Goal: Navigation & Orientation: Find specific page/section

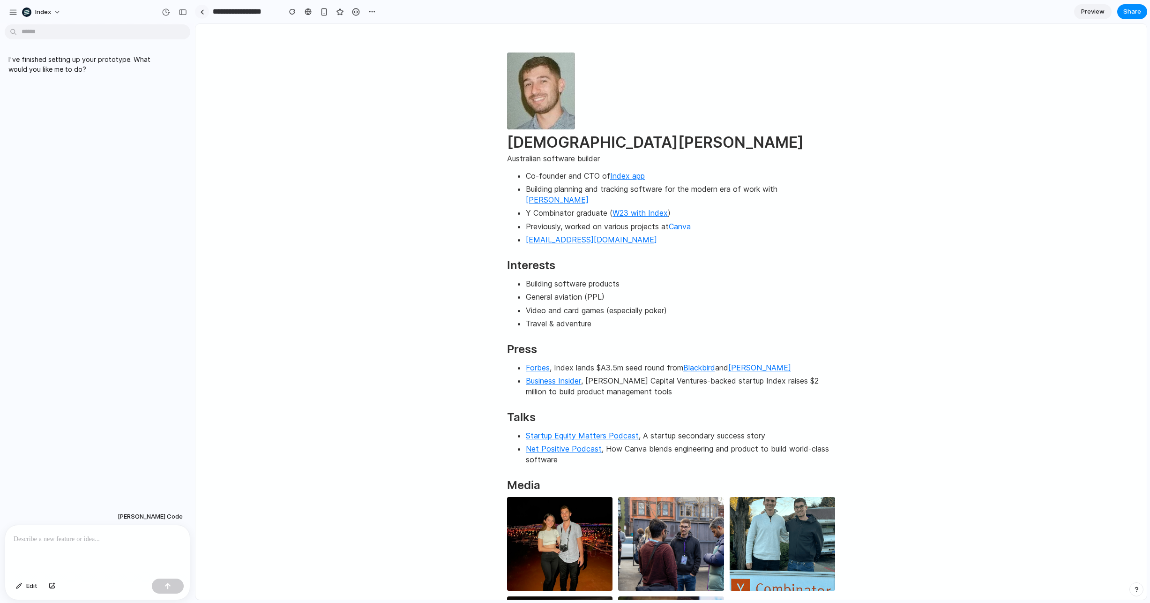
click at [205, 10] on link at bounding box center [202, 12] width 14 height 14
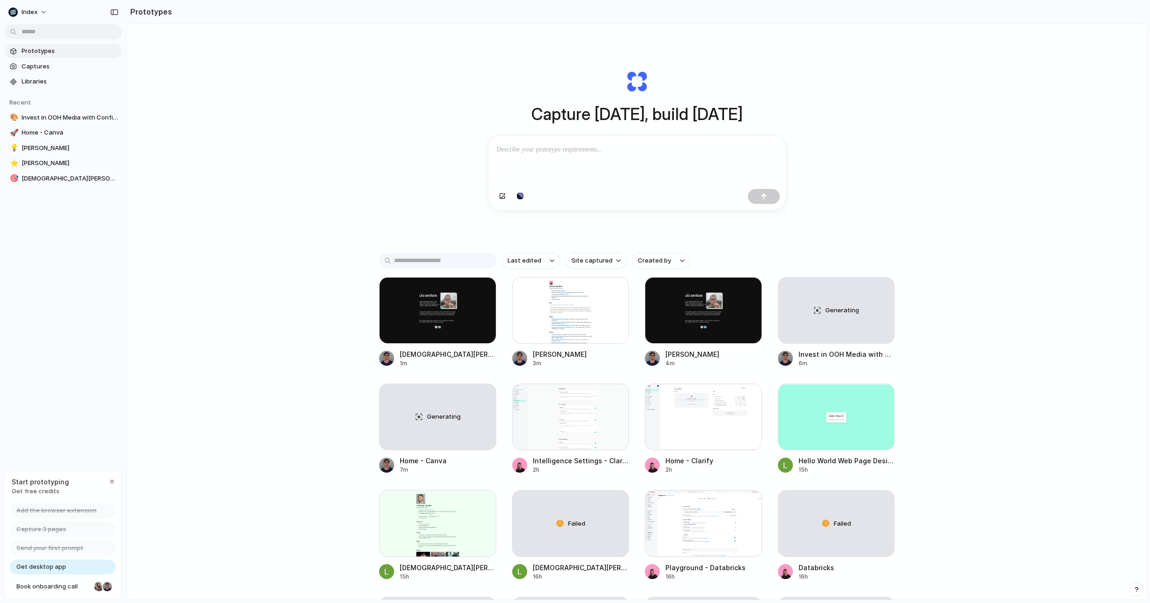
click at [333, 207] on div "Capture today, build tomorrow Clone web app Clone screenshot Start from existin…" at bounding box center [637, 336] width 1020 height 625
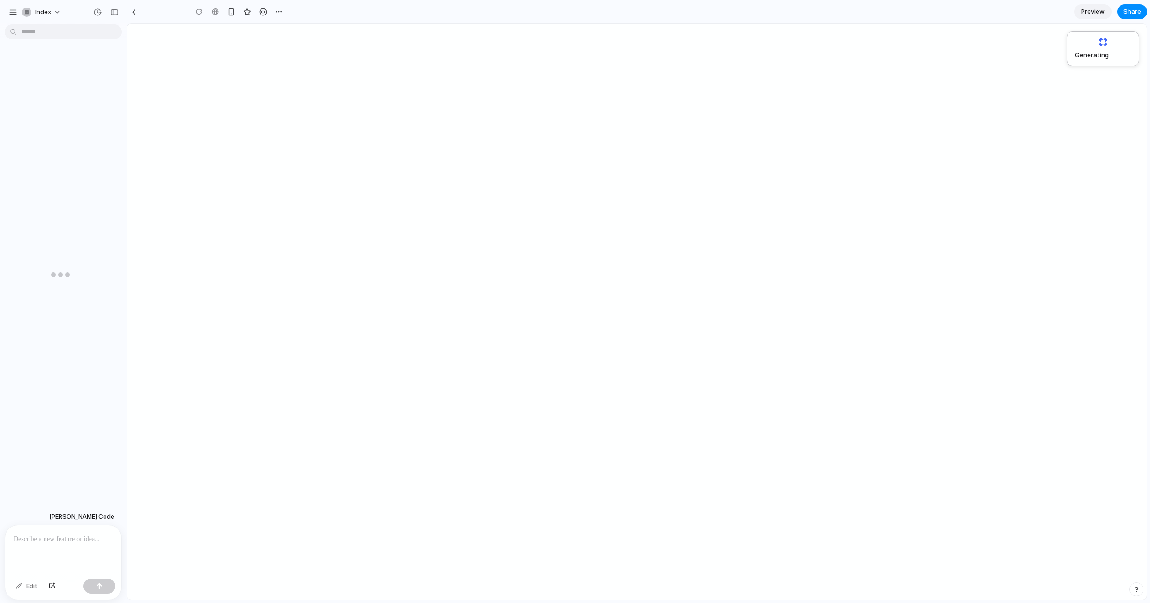
type input "**********"
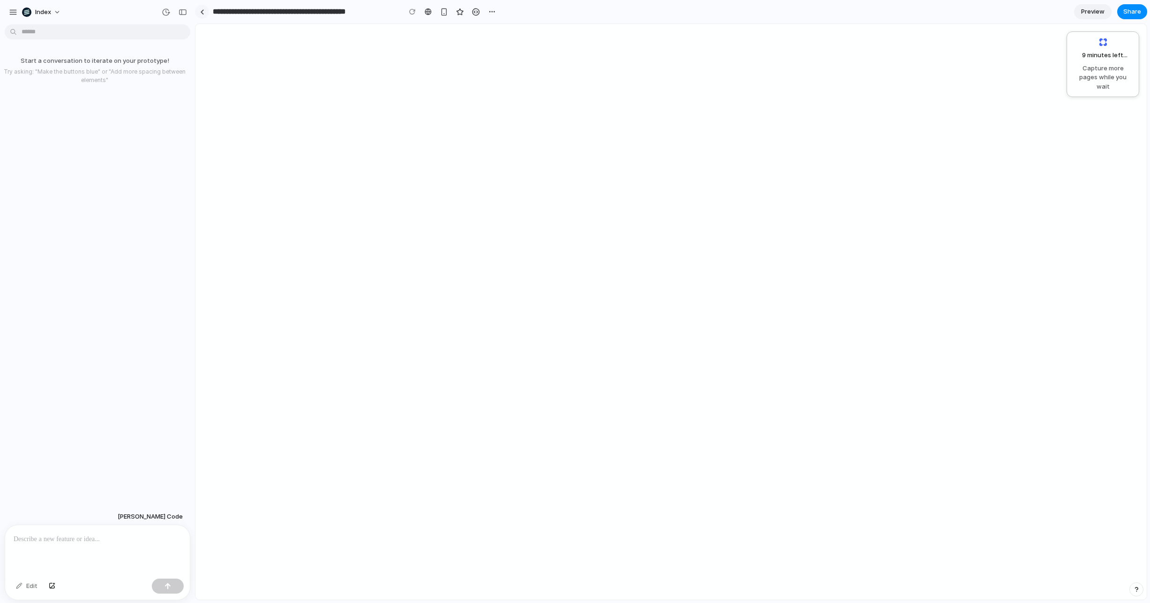
click at [201, 9] on div at bounding box center [202, 11] width 4 height 5
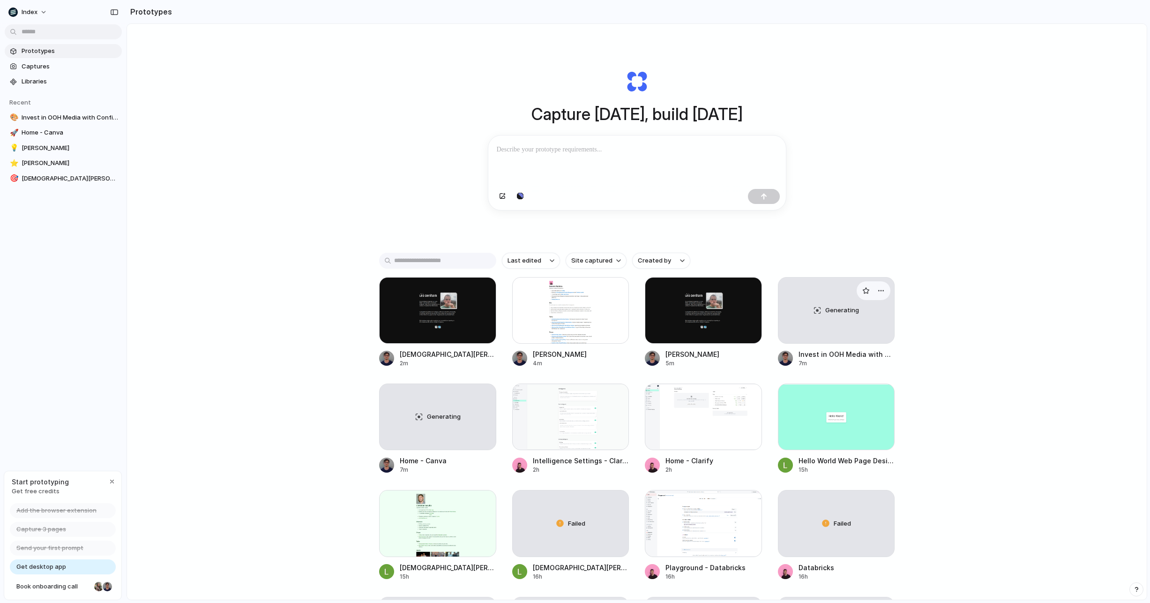
click at [824, 300] on div "Generating" at bounding box center [836, 310] width 116 height 66
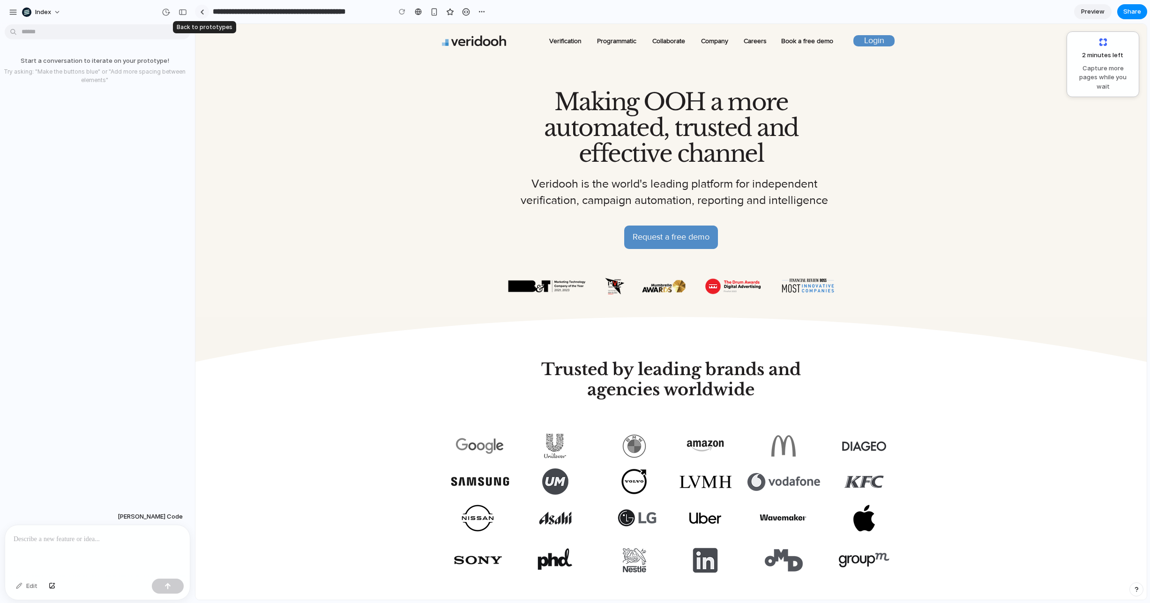
click at [205, 7] on link at bounding box center [202, 12] width 14 height 14
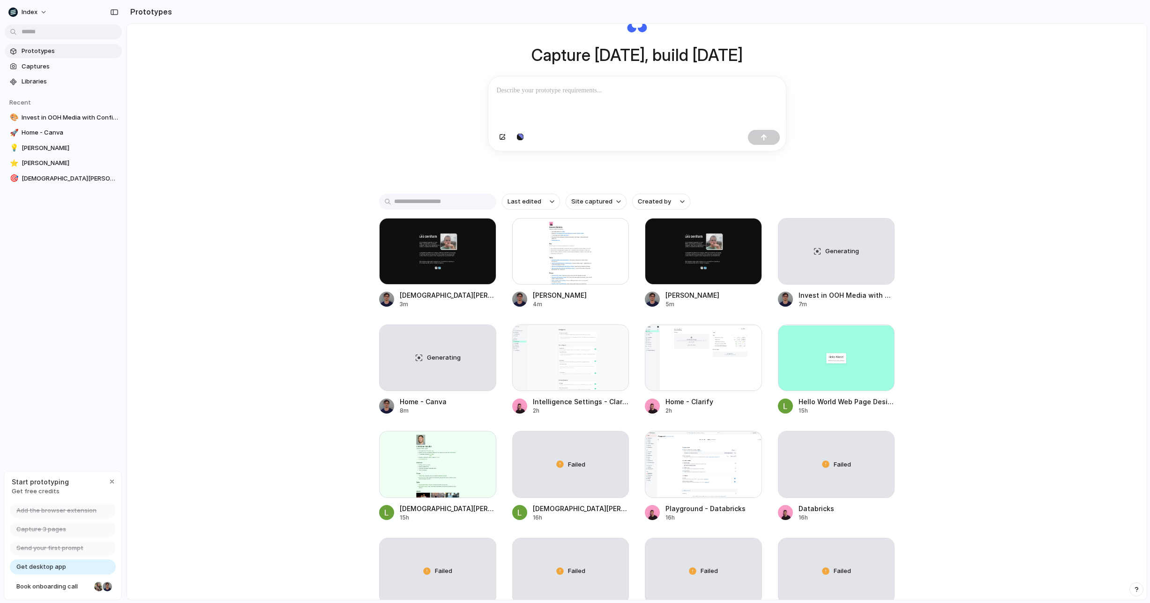
scroll to position [74, 0]
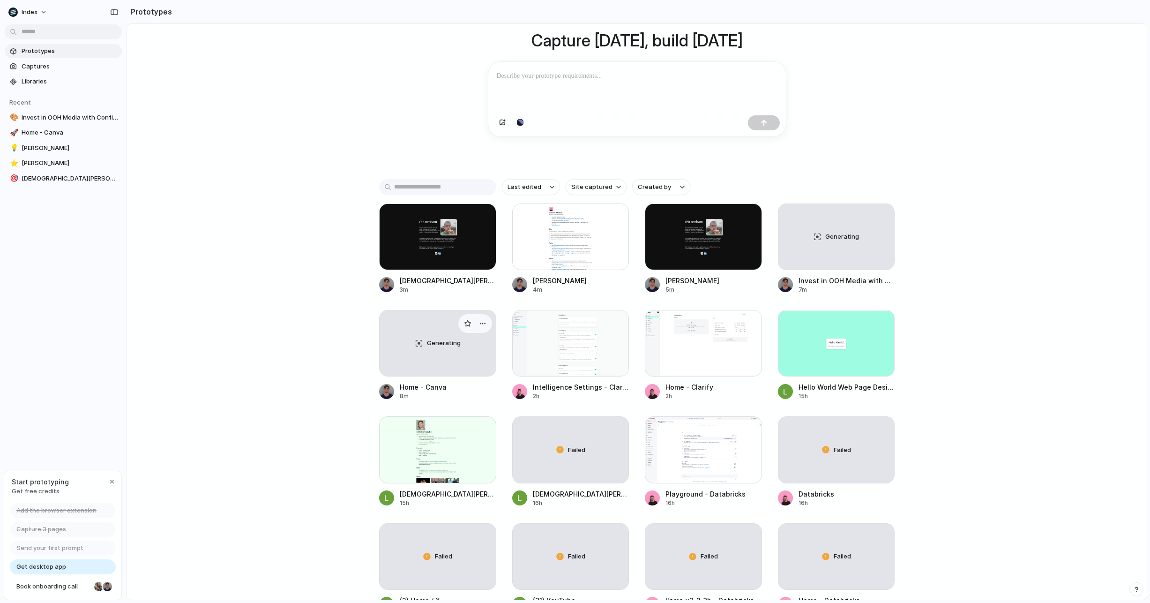
click at [435, 366] on div "Generating" at bounding box center [438, 343] width 116 height 66
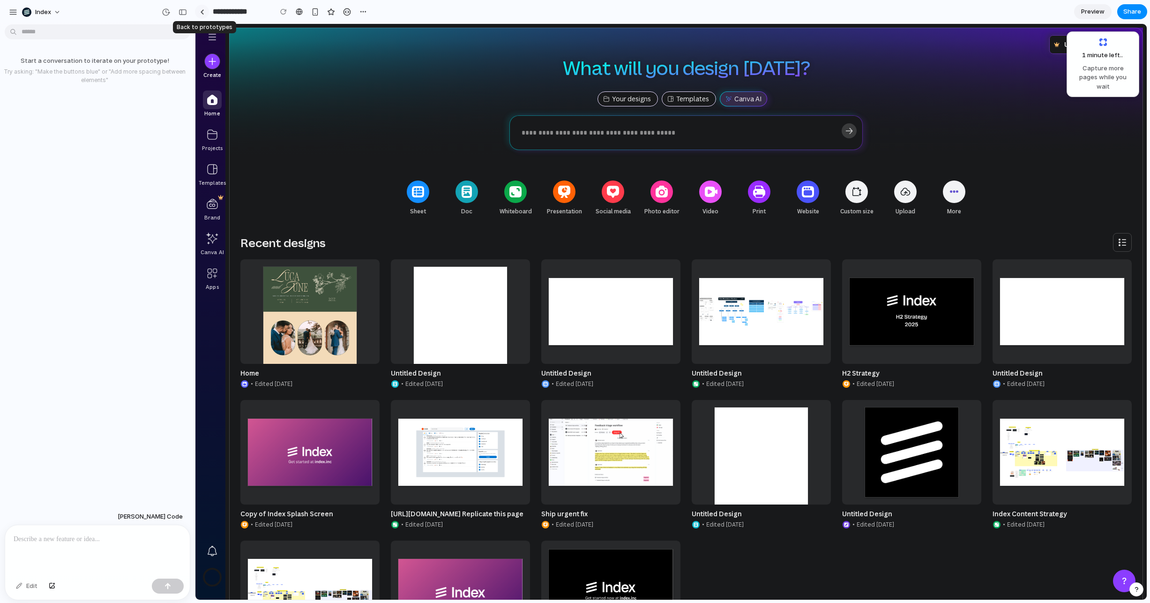
click at [200, 12] on div at bounding box center [202, 11] width 4 height 5
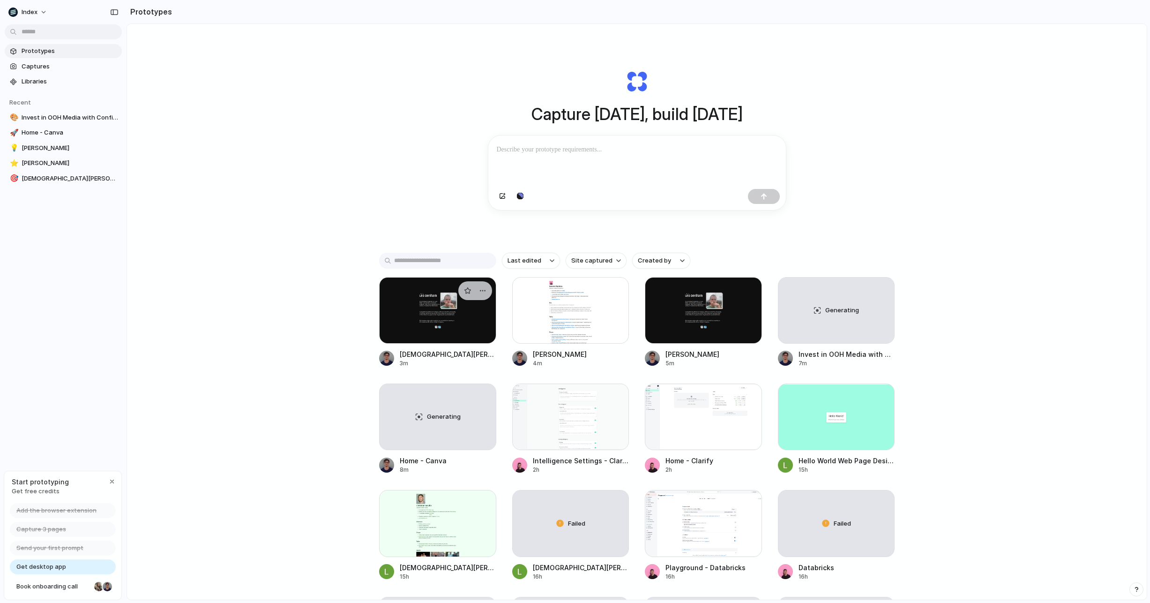
click at [480, 321] on div at bounding box center [437, 310] width 117 height 67
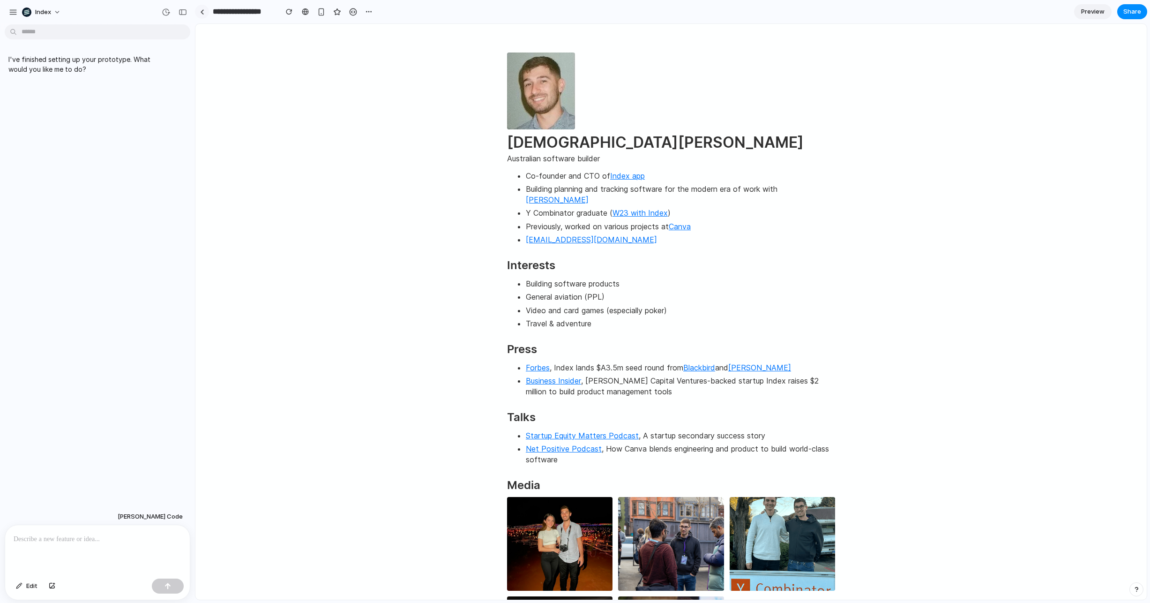
click at [202, 12] on div at bounding box center [202, 11] width 4 height 5
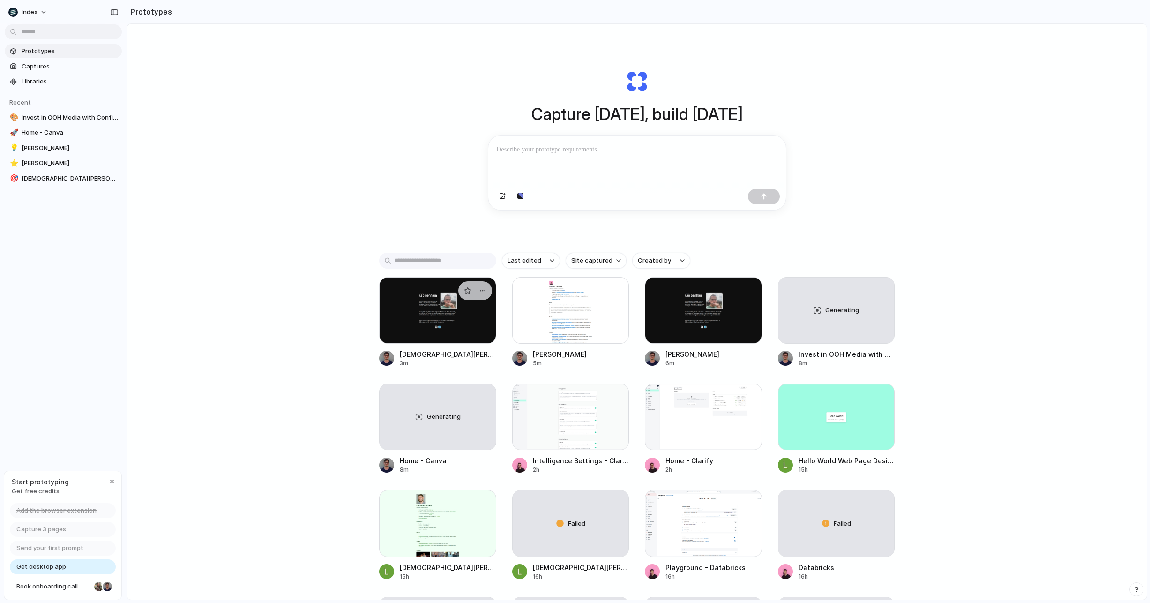
click at [404, 319] on div at bounding box center [437, 310] width 117 height 67
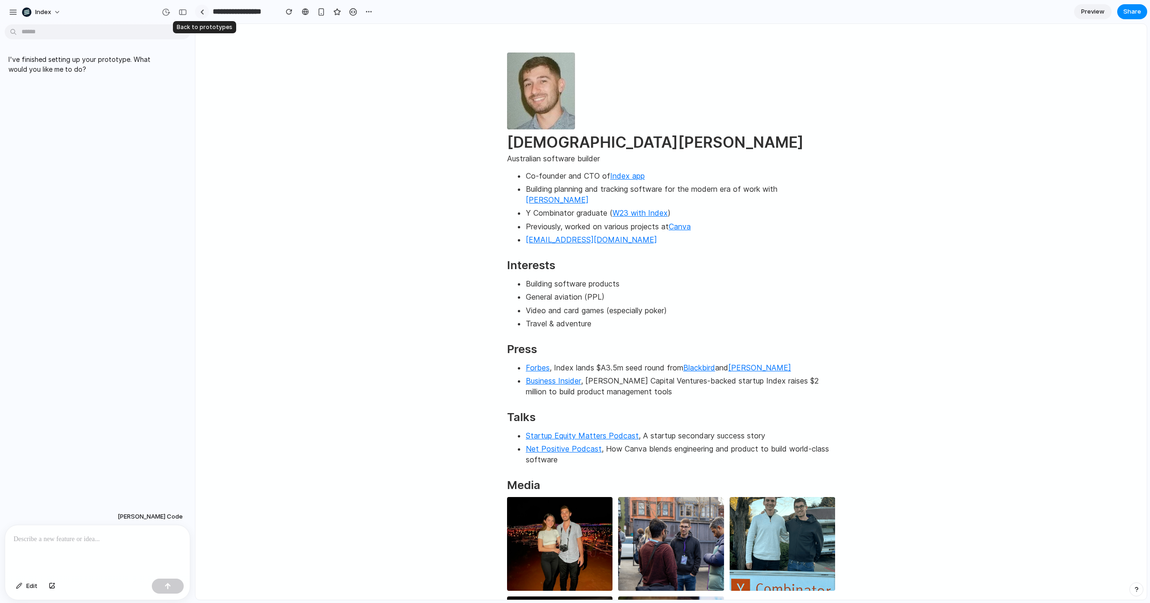
click at [201, 12] on div at bounding box center [202, 11] width 4 height 5
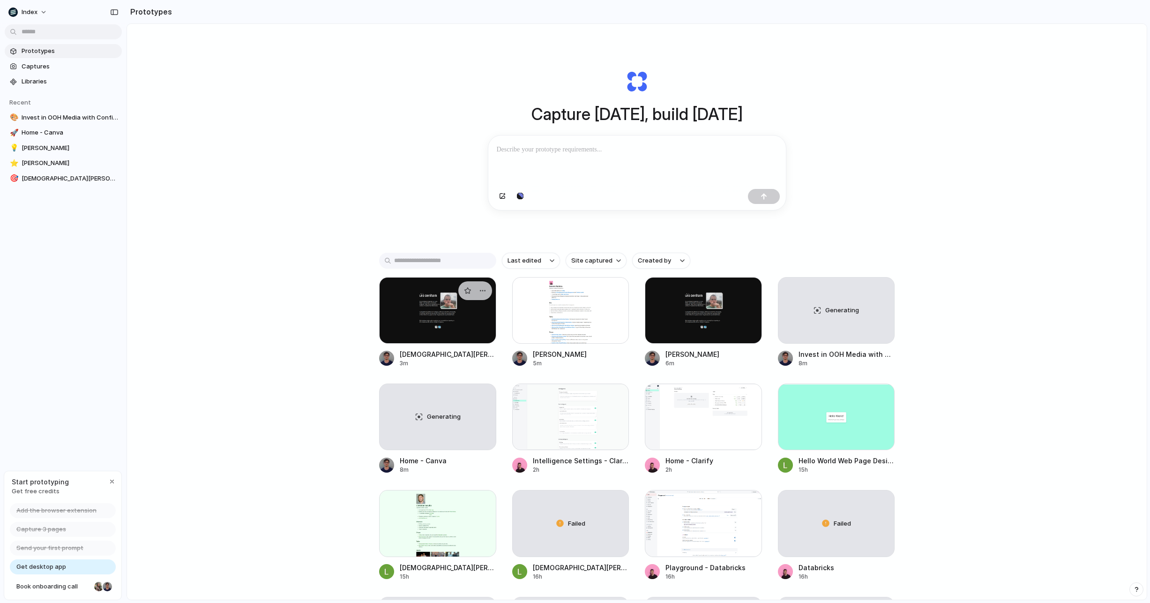
click at [458, 307] on div at bounding box center [437, 310] width 117 height 67
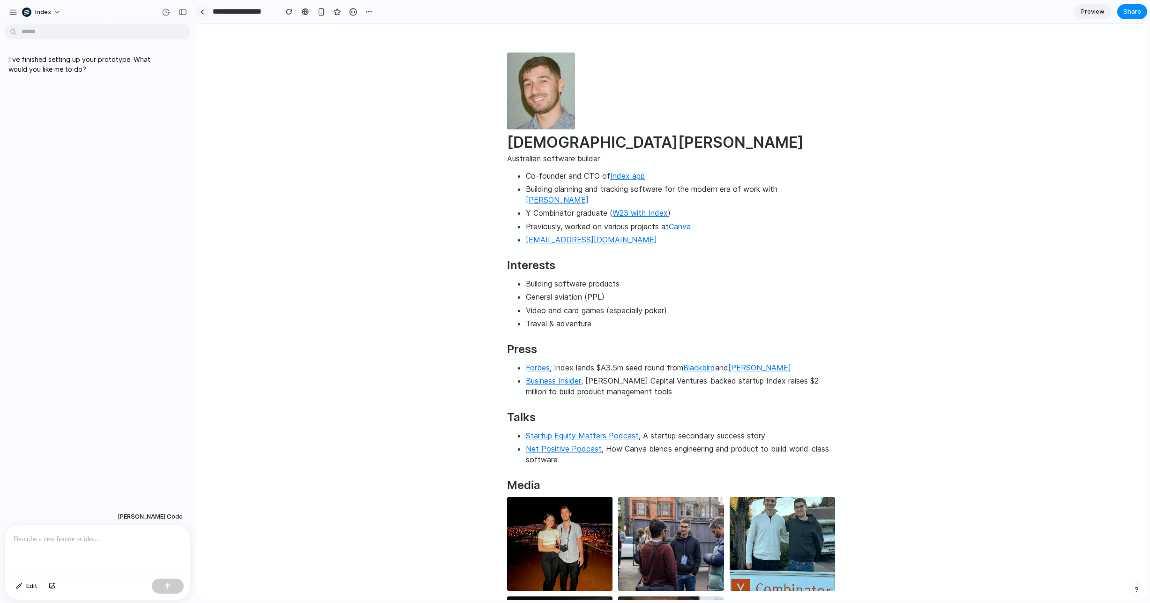
click at [202, 13] on div at bounding box center [202, 11] width 4 height 5
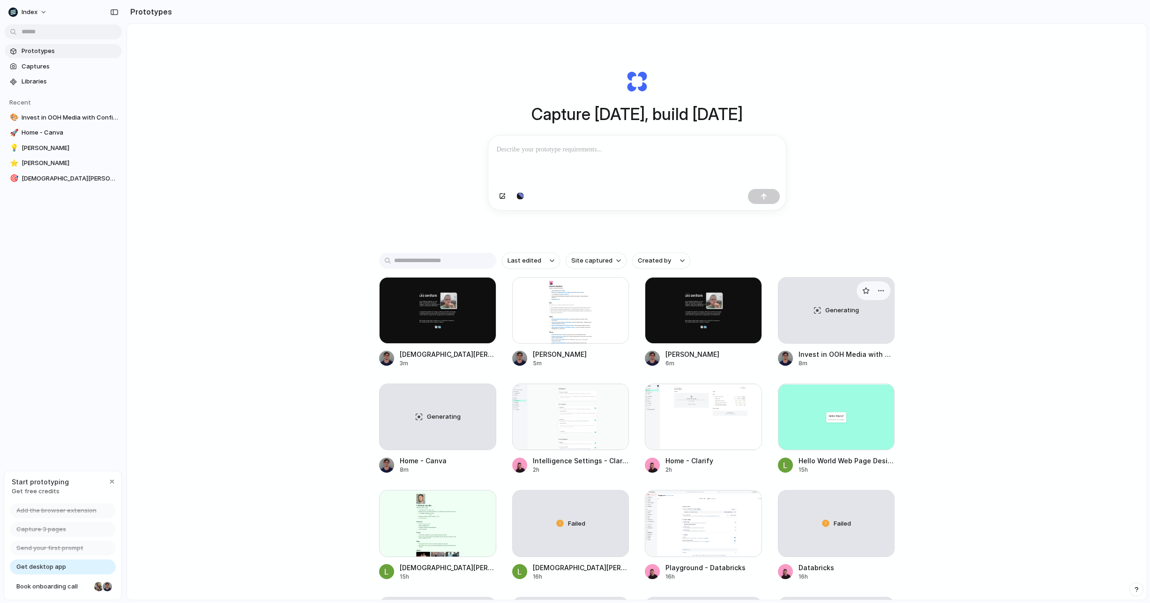
click at [800, 320] on div "Generating" at bounding box center [836, 310] width 116 height 66
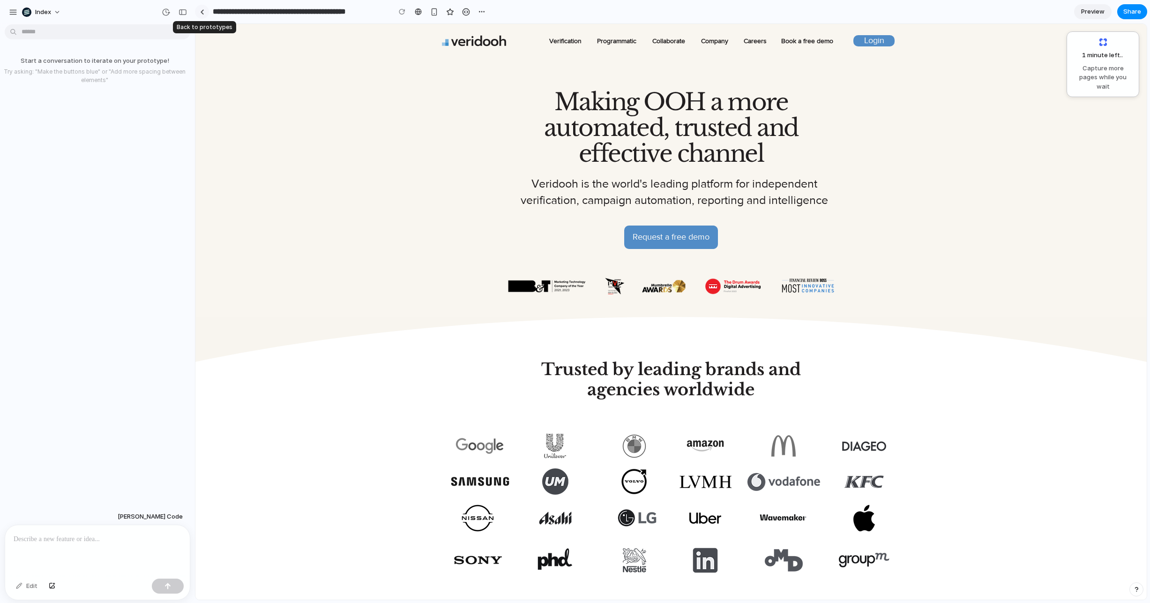
click at [200, 12] on div at bounding box center [202, 11] width 4 height 5
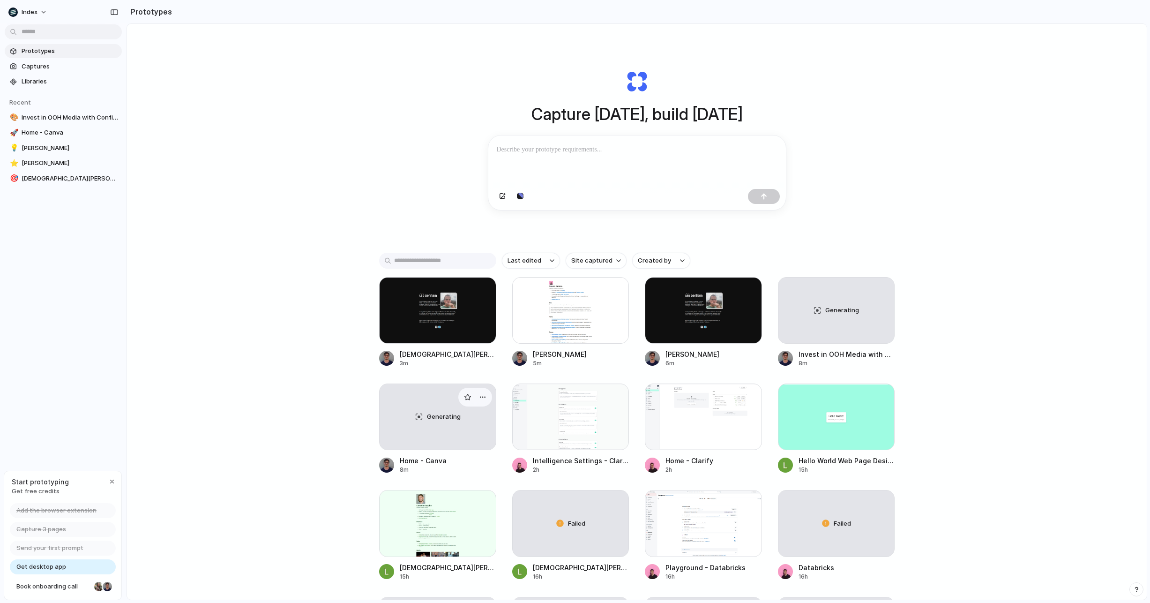
click at [448, 431] on div "Generating" at bounding box center [438, 417] width 116 height 66
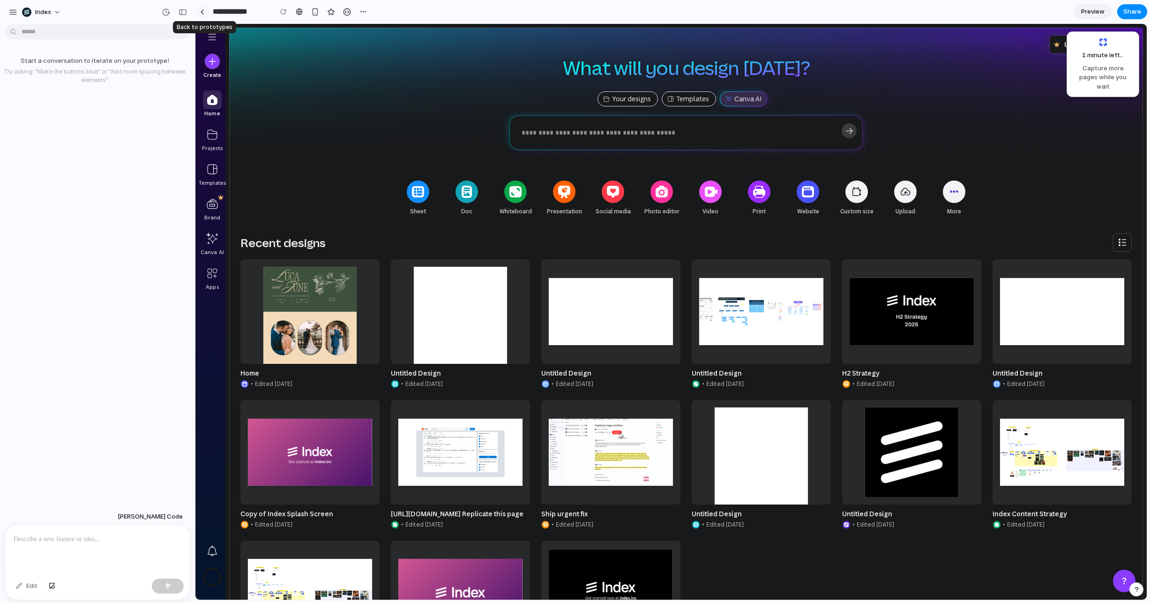
click at [202, 15] on link at bounding box center [202, 12] width 14 height 14
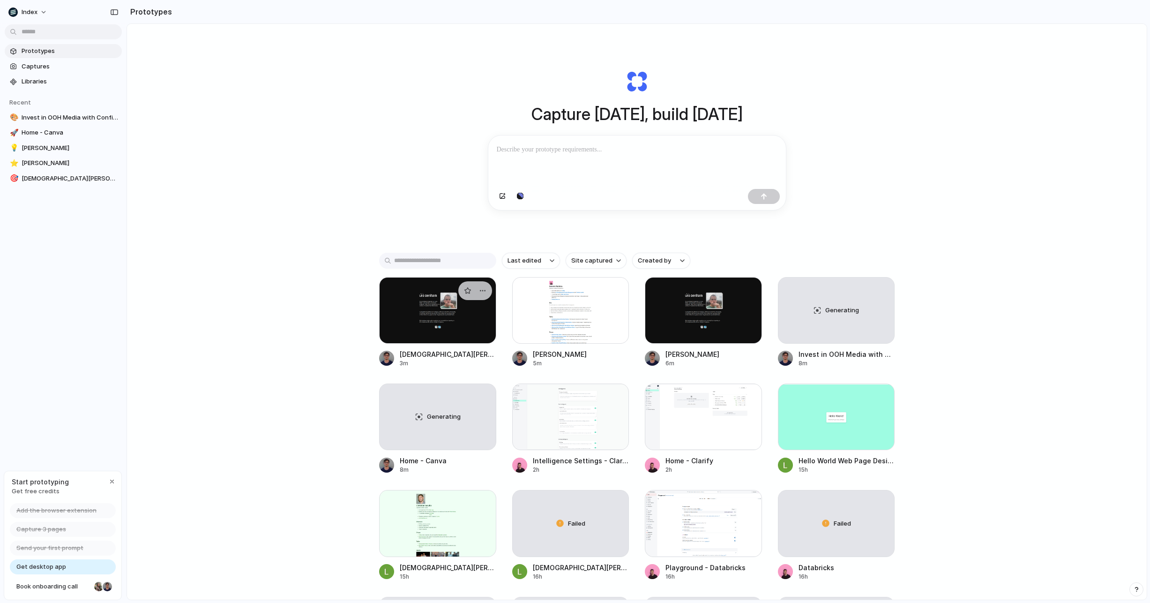
click at [421, 328] on div at bounding box center [437, 310] width 117 height 67
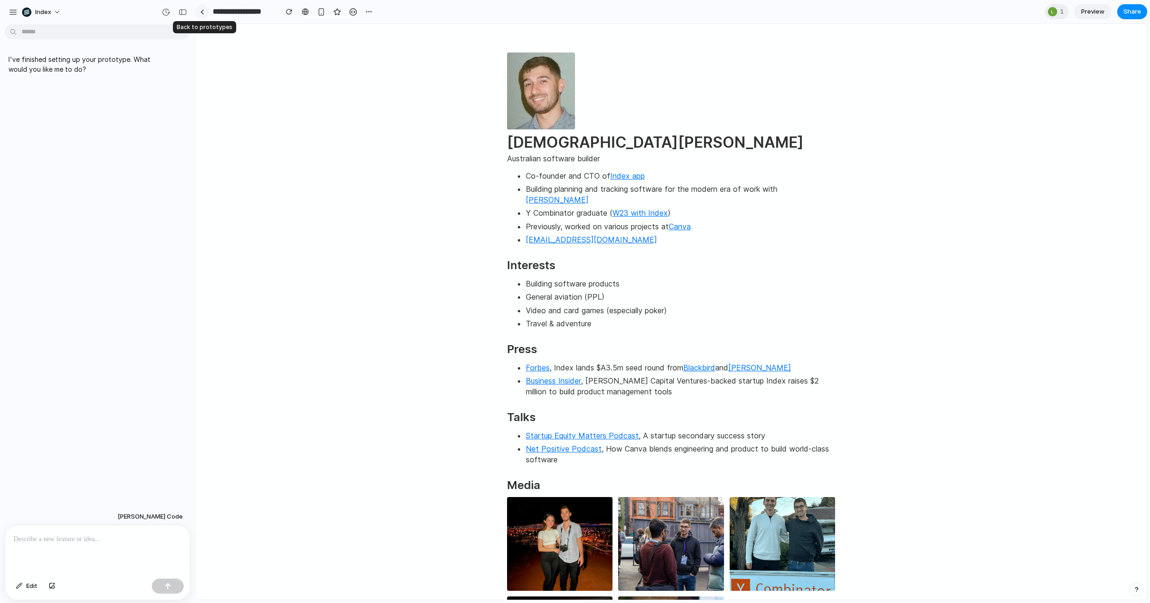
click at [203, 14] on div at bounding box center [202, 11] width 4 height 5
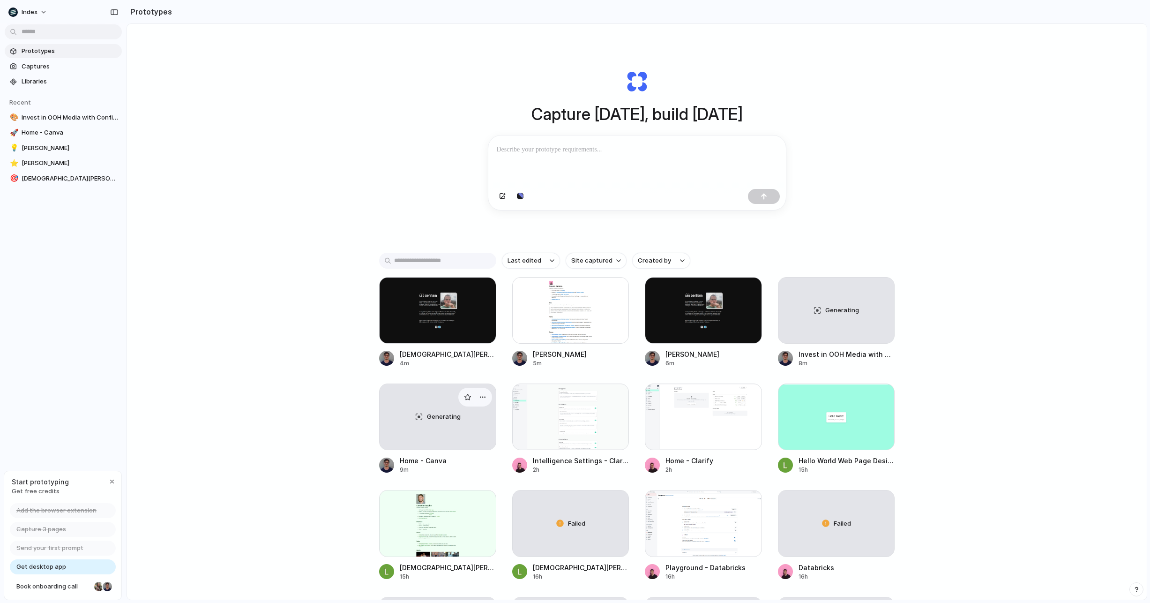
click at [422, 428] on div "Generating" at bounding box center [438, 417] width 116 height 66
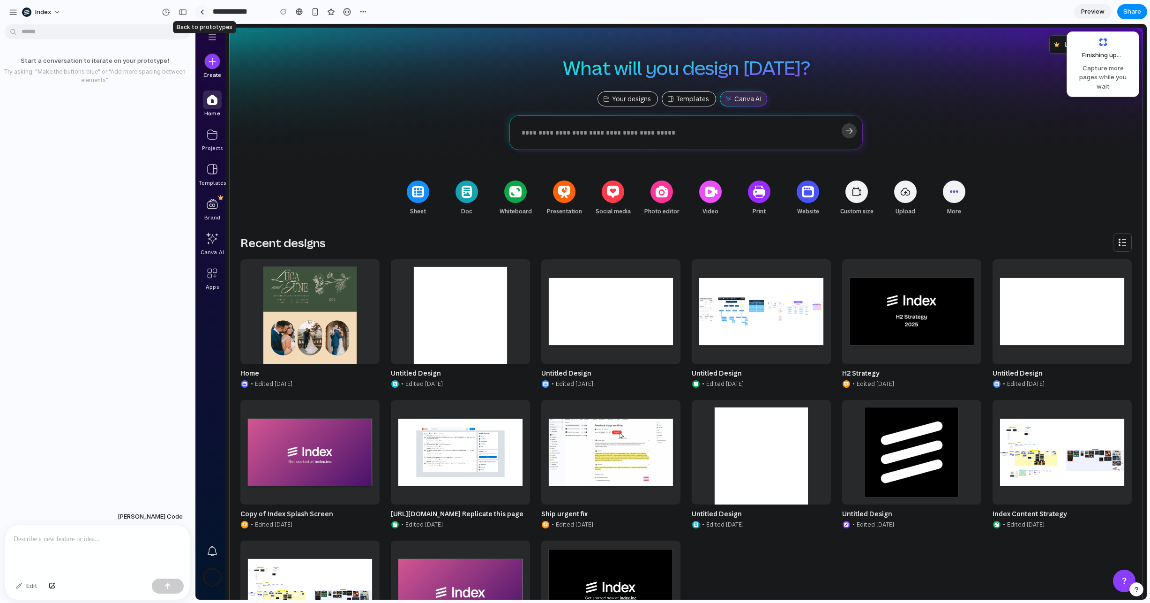
click at [200, 12] on div at bounding box center [202, 11] width 4 height 5
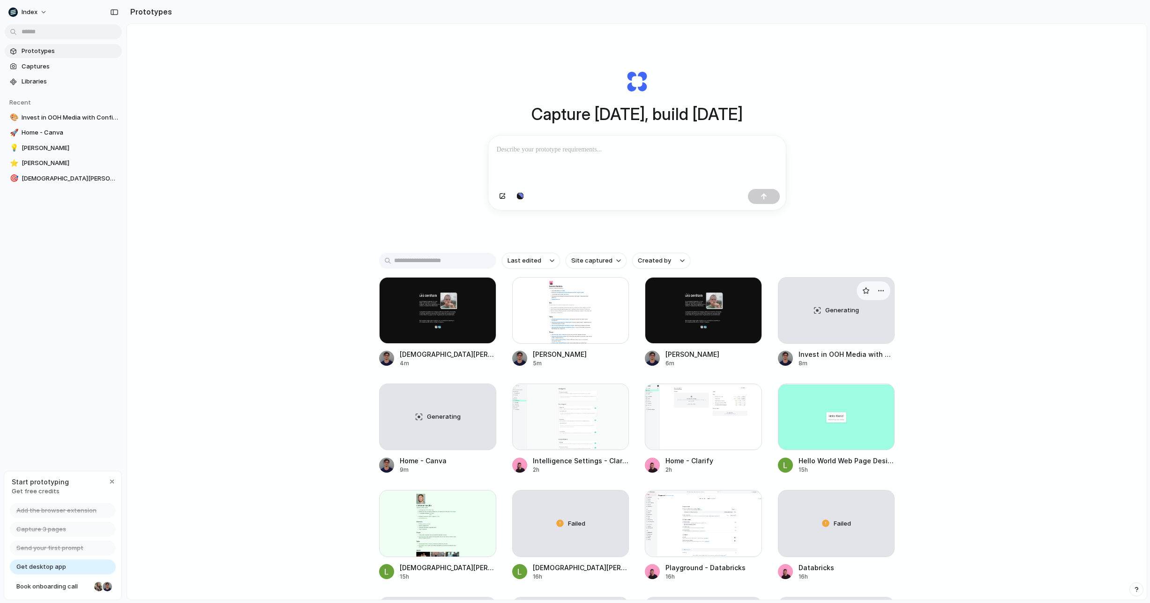
click at [838, 318] on div "Generating" at bounding box center [836, 310] width 116 height 66
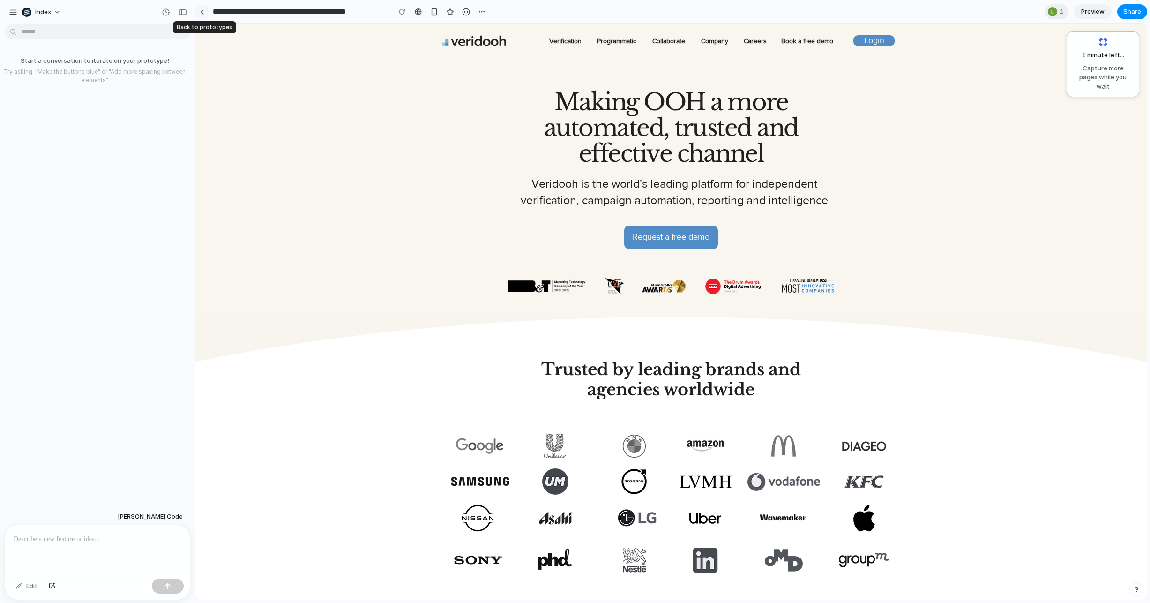
click at [200, 8] on link at bounding box center [202, 12] width 14 height 14
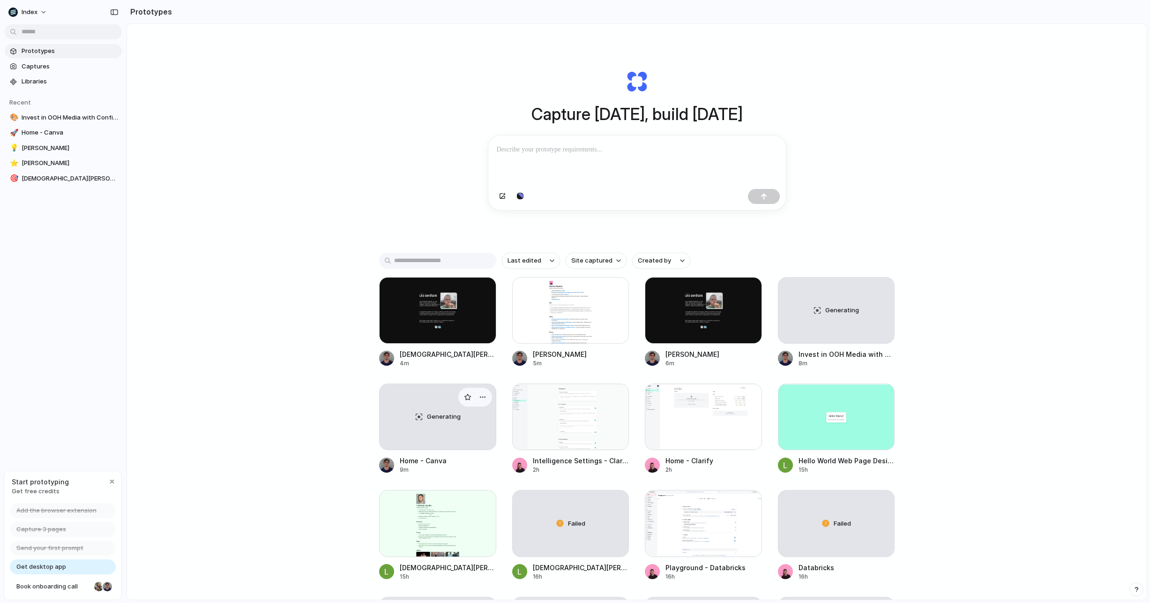
click at [452, 430] on div "Generating" at bounding box center [438, 417] width 116 height 66
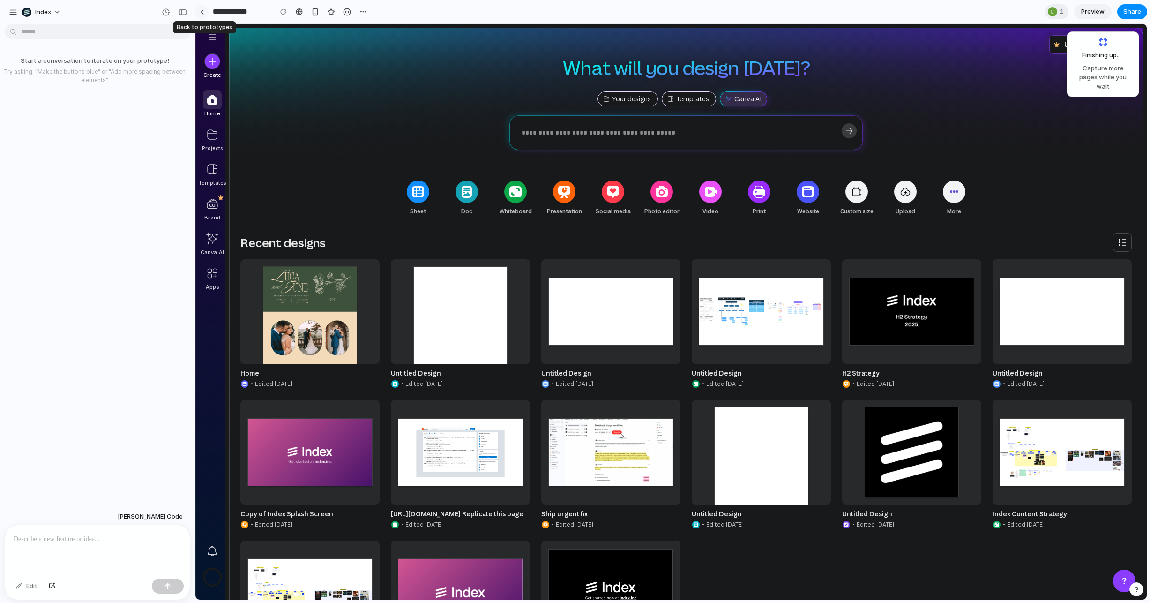
click at [204, 9] on link at bounding box center [202, 12] width 14 height 14
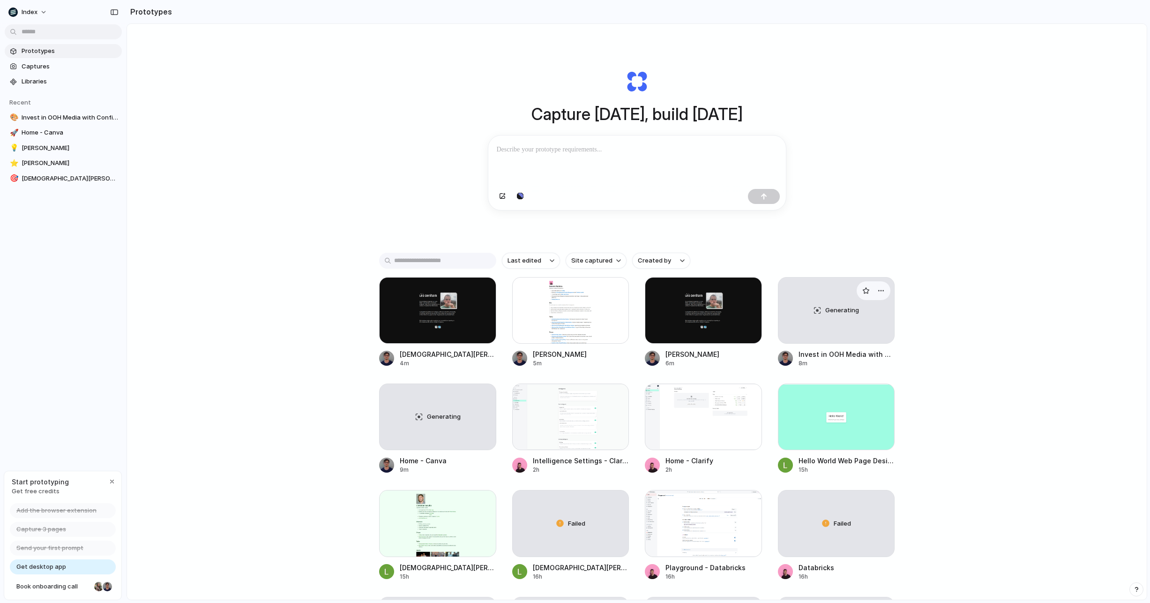
click at [816, 303] on div "Generating" at bounding box center [836, 310] width 116 height 66
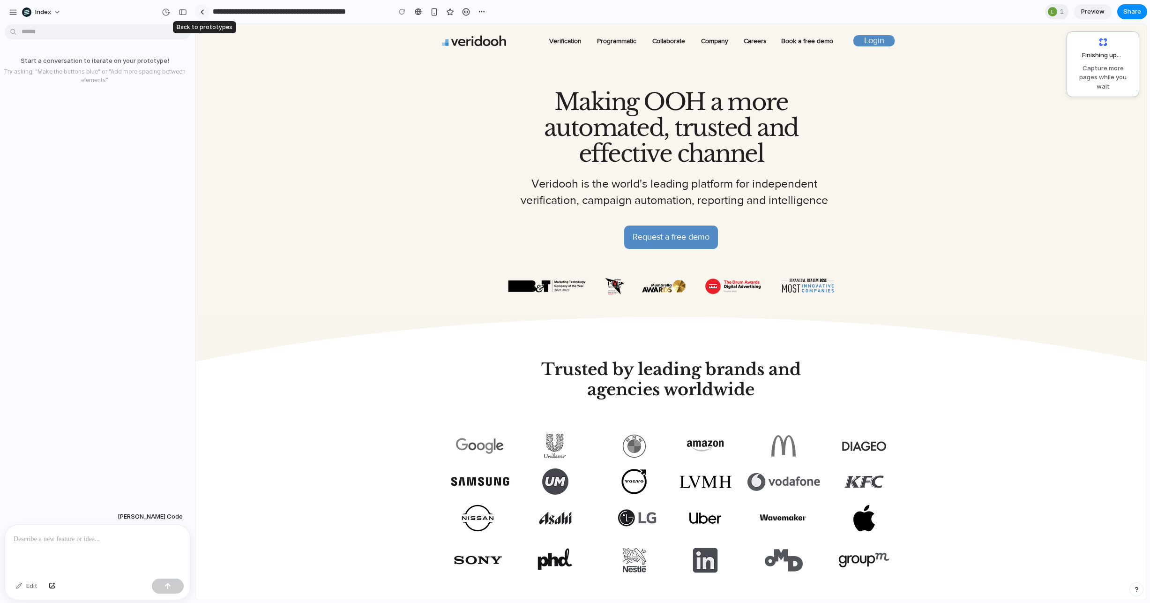
click at [198, 15] on link at bounding box center [202, 12] width 14 height 14
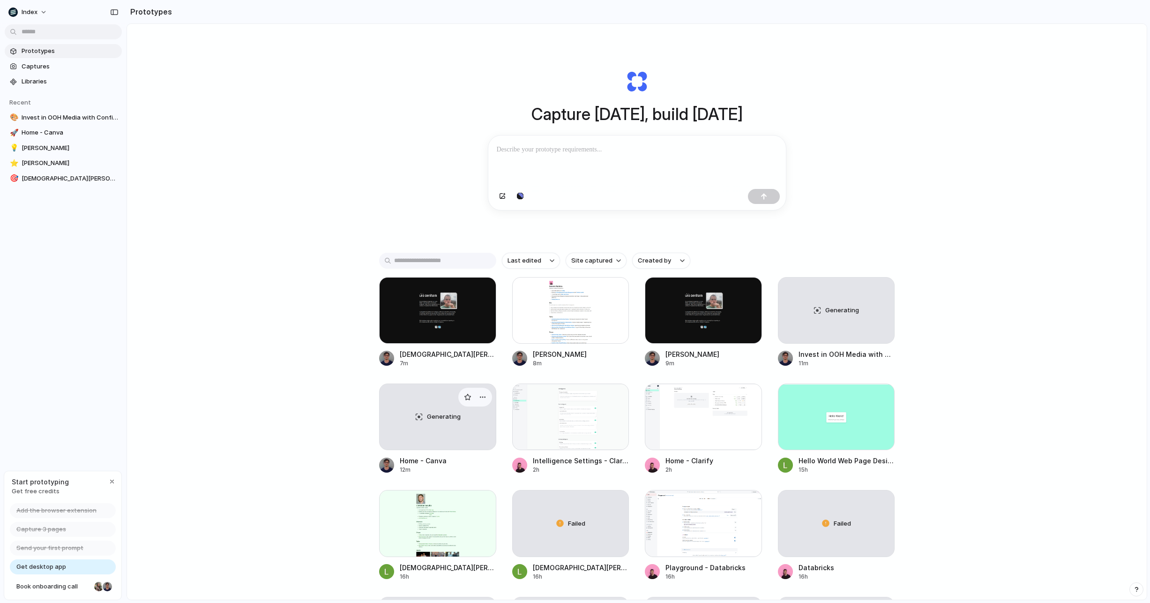
click at [422, 432] on div "Generating" at bounding box center [438, 417] width 116 height 66
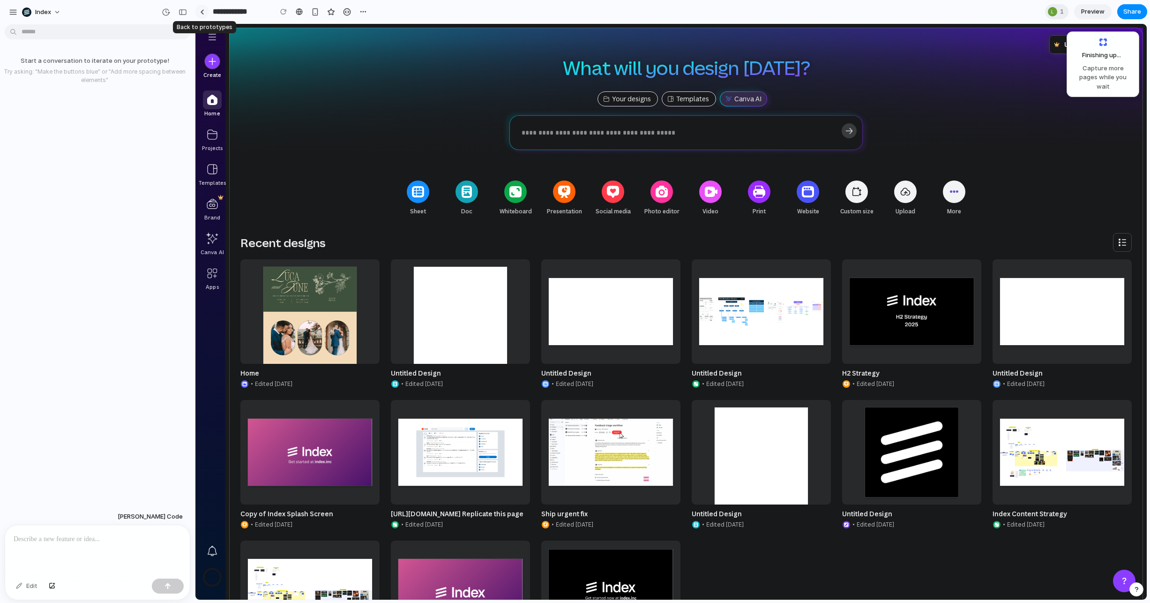
click at [205, 9] on link at bounding box center [202, 12] width 14 height 14
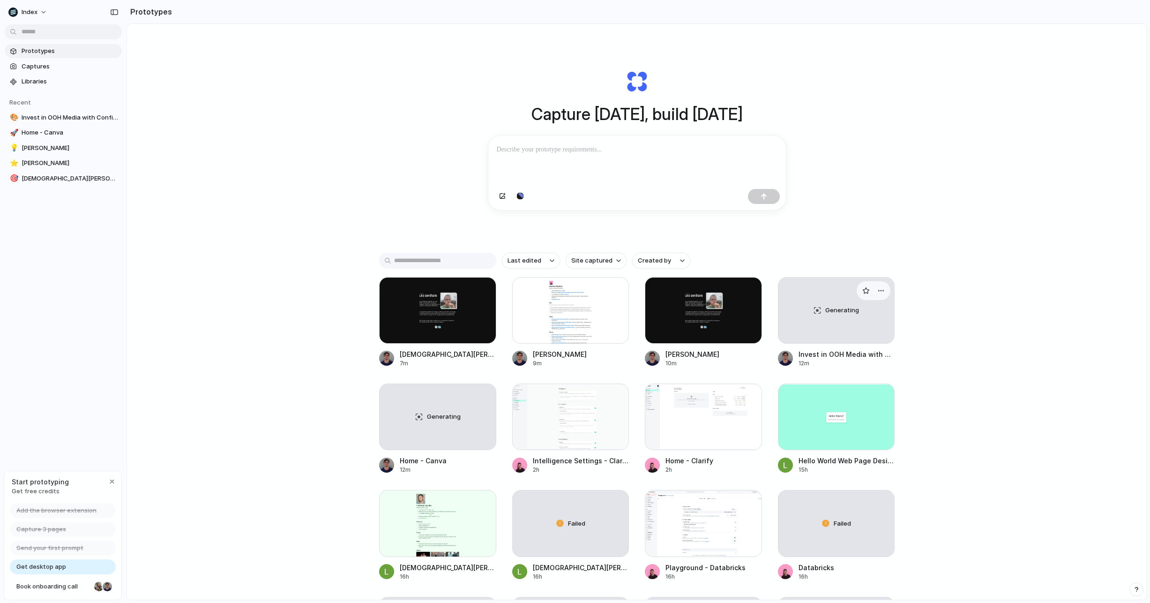
click at [842, 304] on div "Generating" at bounding box center [836, 310] width 116 height 66
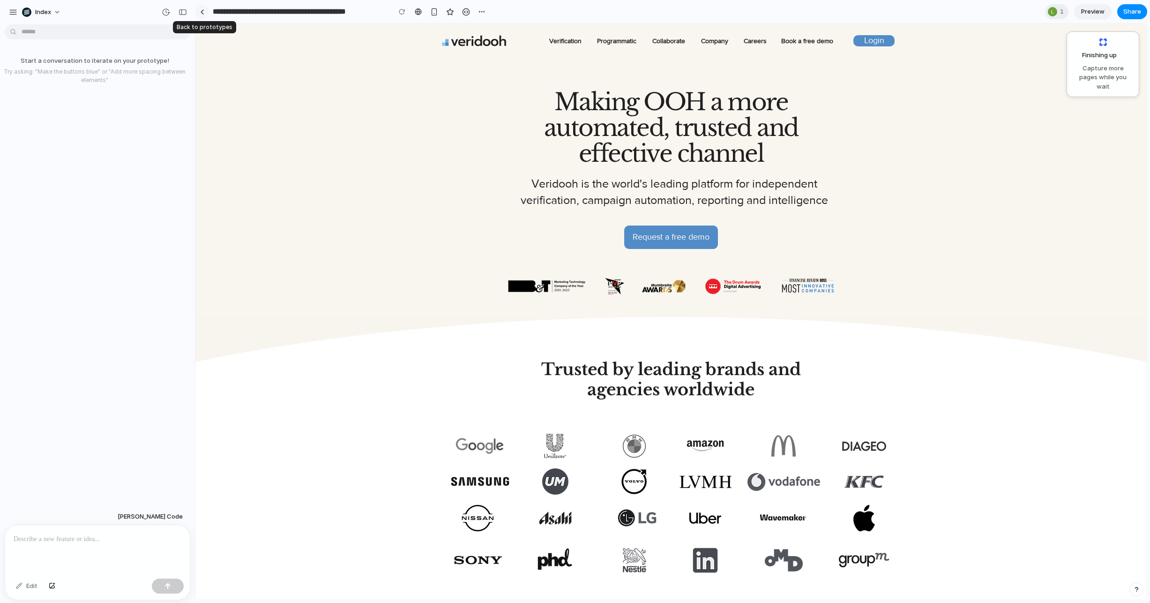
click at [200, 12] on div at bounding box center [202, 11] width 4 height 5
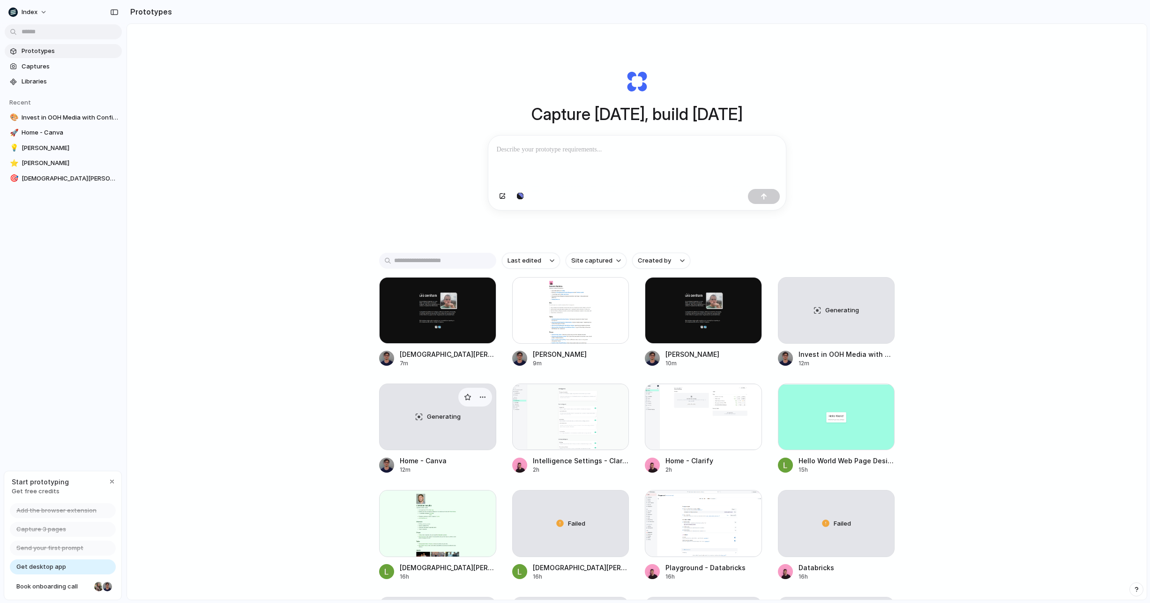
click at [433, 427] on div "Generating" at bounding box center [438, 417] width 116 height 66
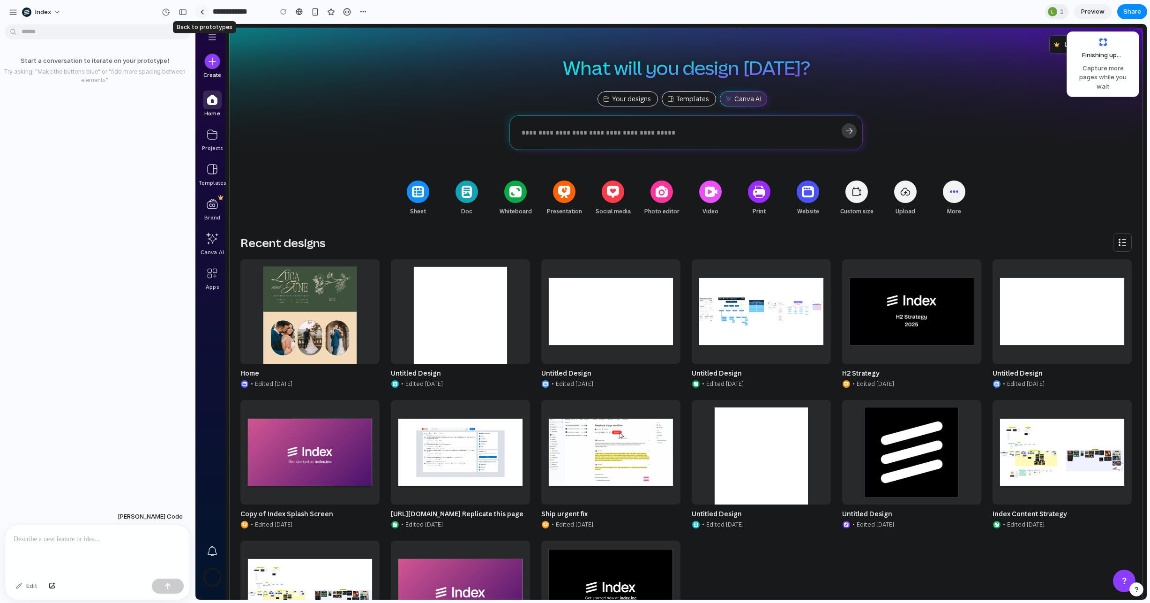
click at [199, 9] on link at bounding box center [202, 12] width 14 height 14
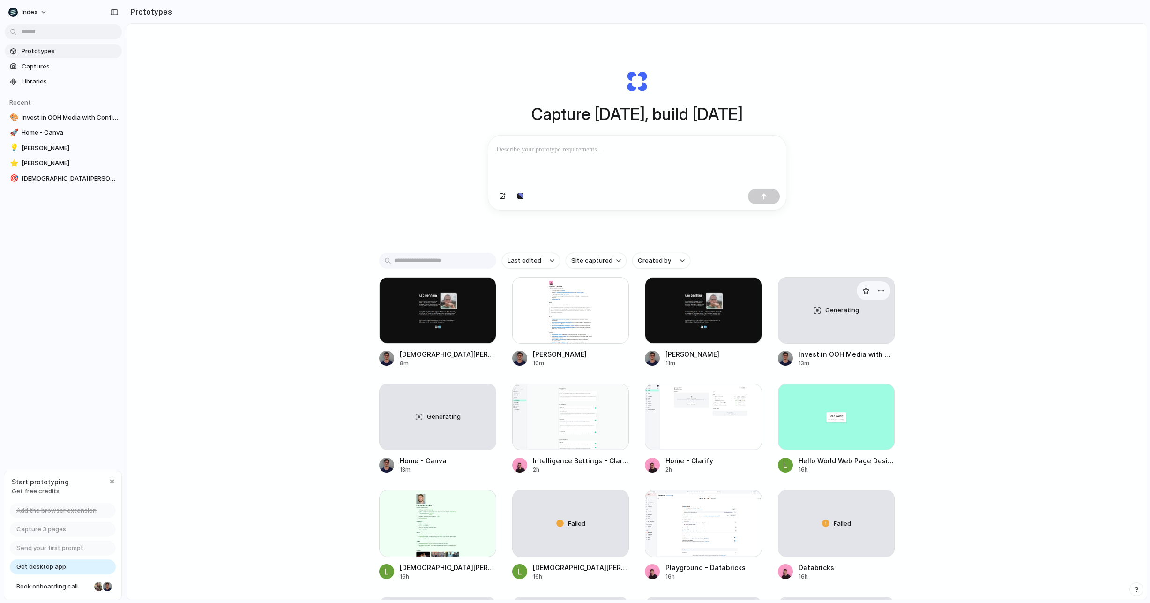
click at [795, 310] on div "Generating" at bounding box center [836, 310] width 116 height 66
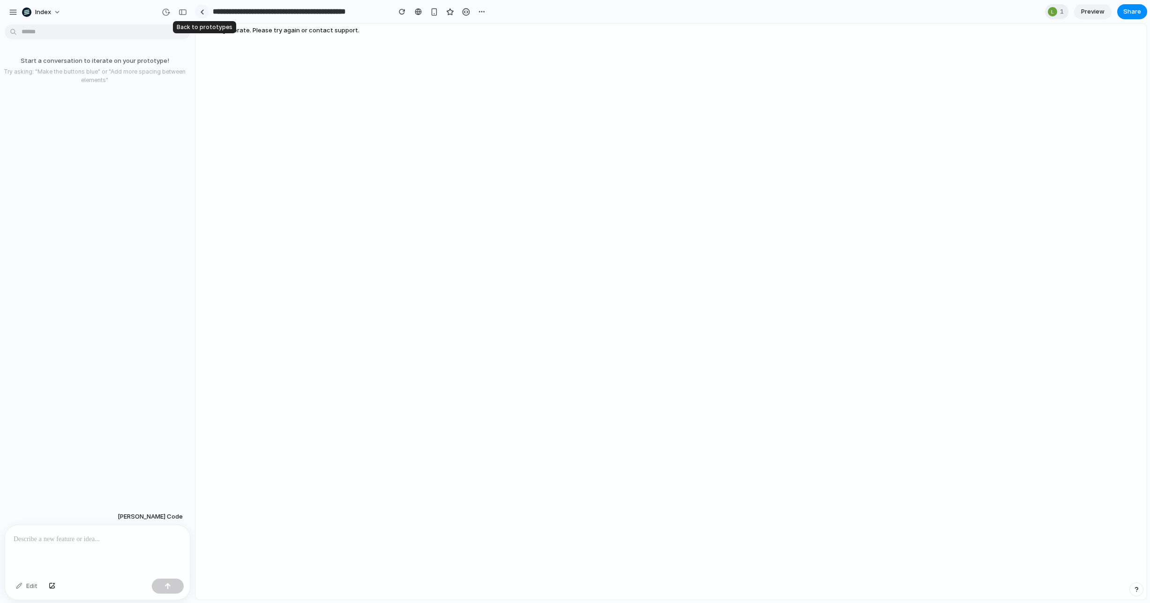
click at [200, 12] on div at bounding box center [202, 11] width 4 height 5
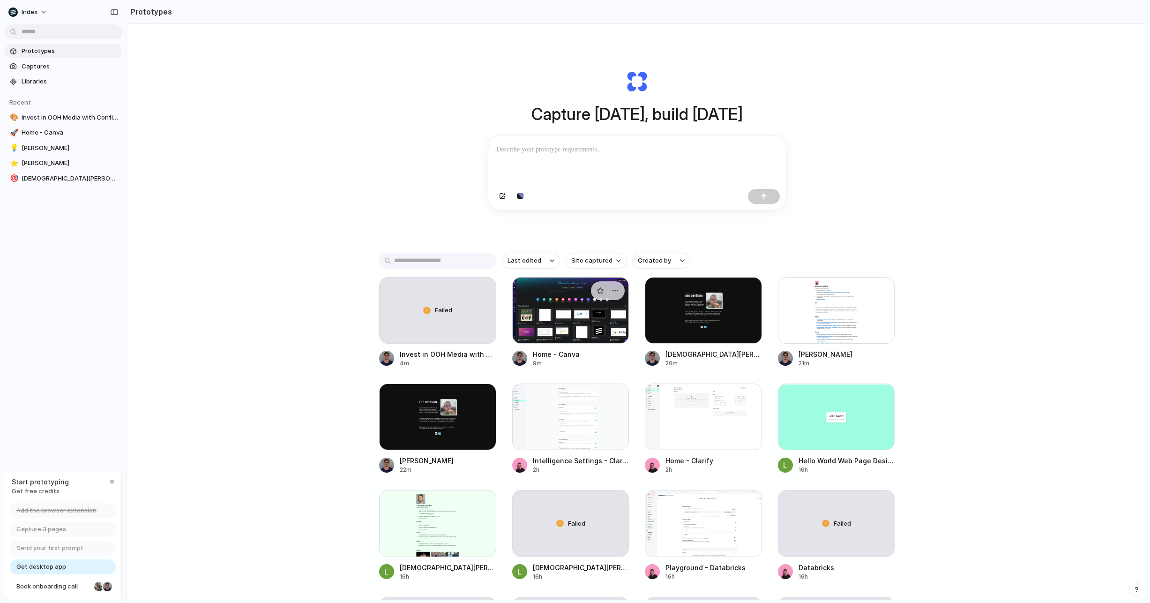
click at [559, 333] on div at bounding box center [570, 310] width 117 height 67
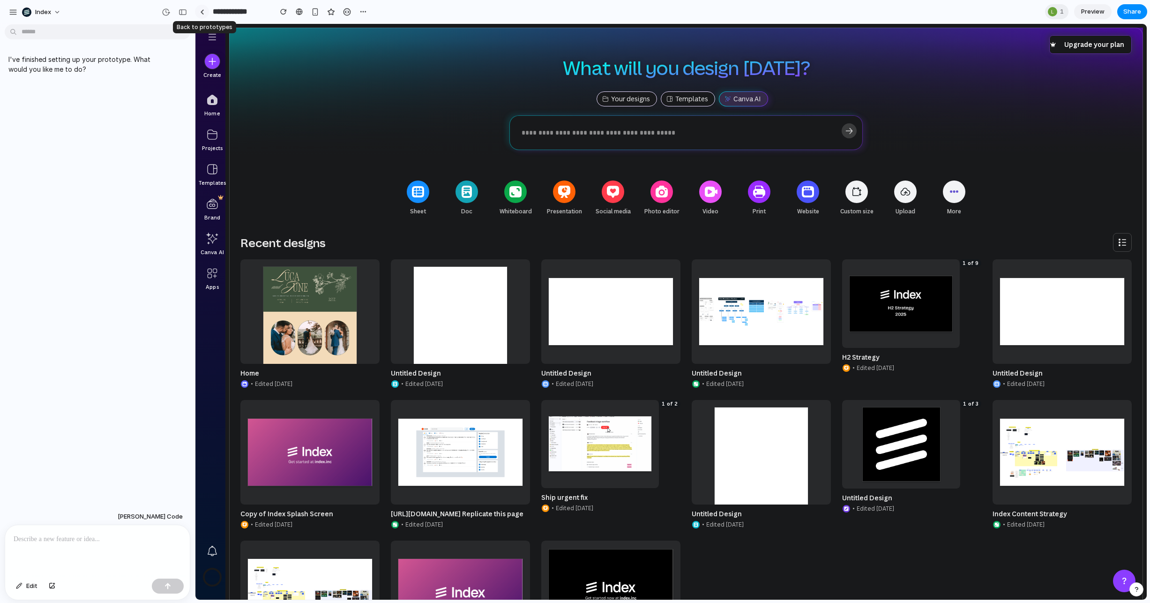
click at [203, 11] on div at bounding box center [202, 11] width 4 height 5
